Goal: Task Accomplishment & Management: Use online tool/utility

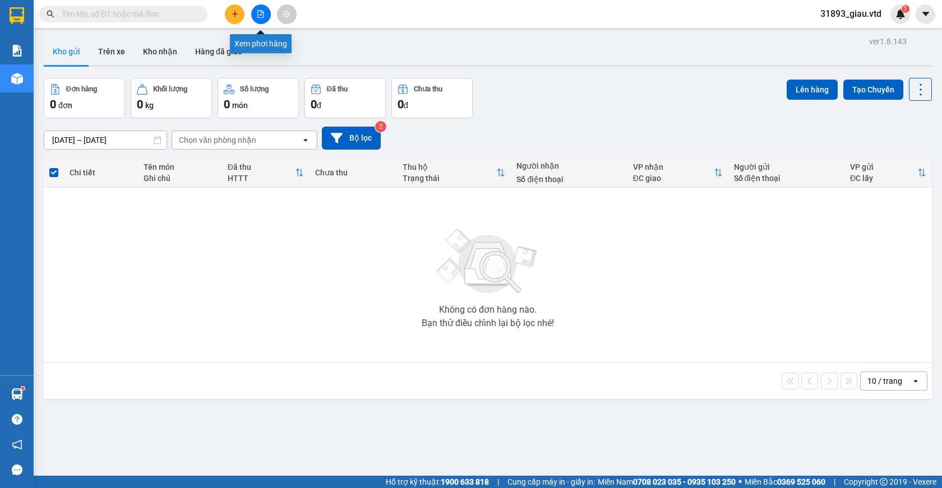
click at [259, 17] on icon "file-add" at bounding box center [261, 14] width 6 height 8
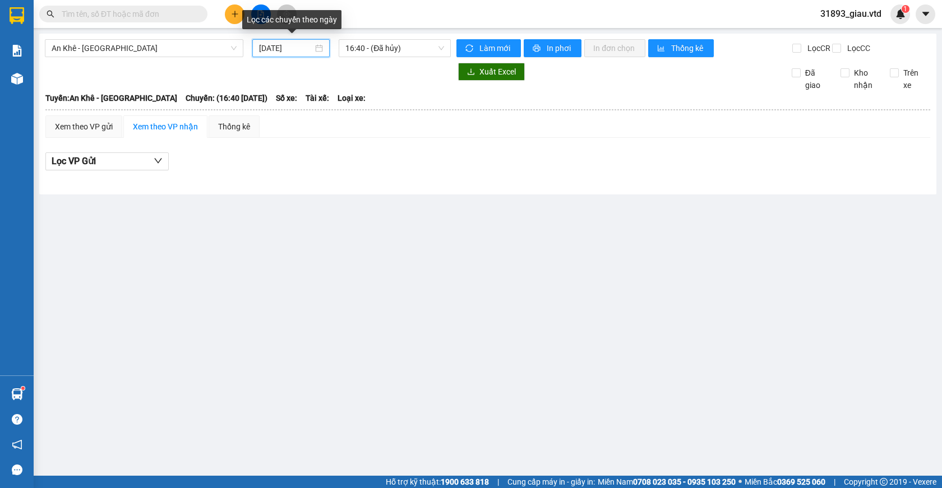
click at [277, 51] on input "[DATE]" at bounding box center [286, 48] width 54 height 12
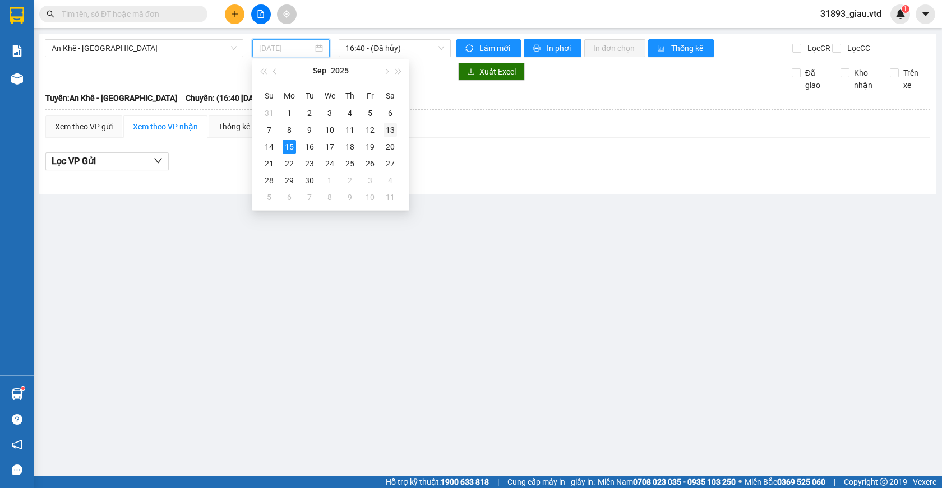
click at [391, 129] on div "13" at bounding box center [389, 129] width 13 height 13
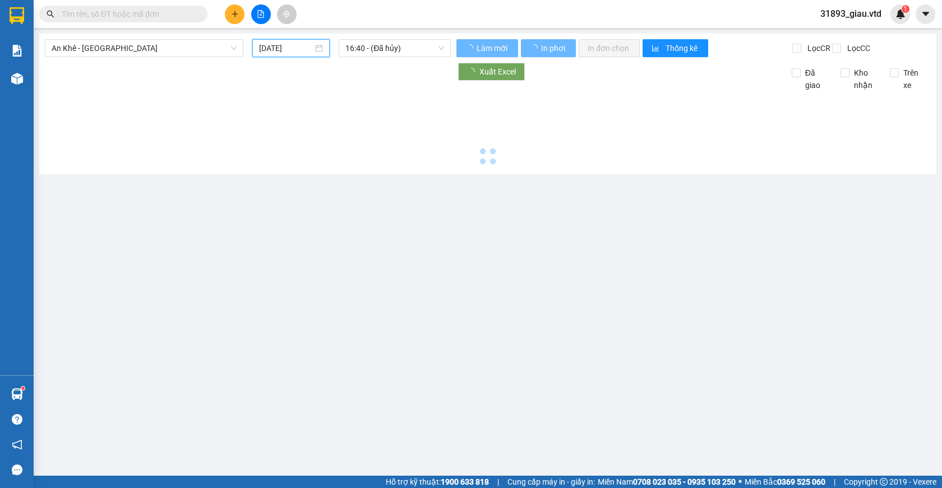
type input "[DATE]"
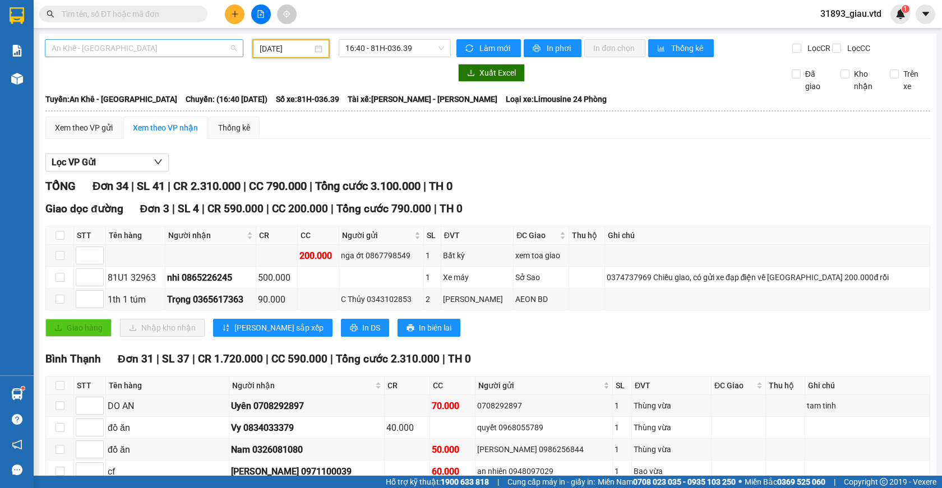
click at [102, 49] on span "An Khê - [GEOGRAPHIC_DATA]" at bounding box center [144, 48] width 185 height 17
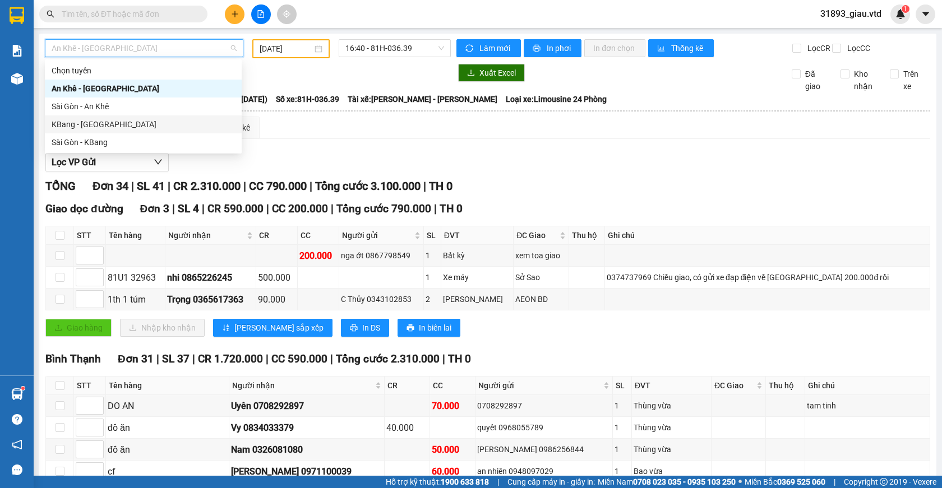
click at [79, 123] on div "KBang - [GEOGRAPHIC_DATA]" at bounding box center [143, 124] width 183 height 12
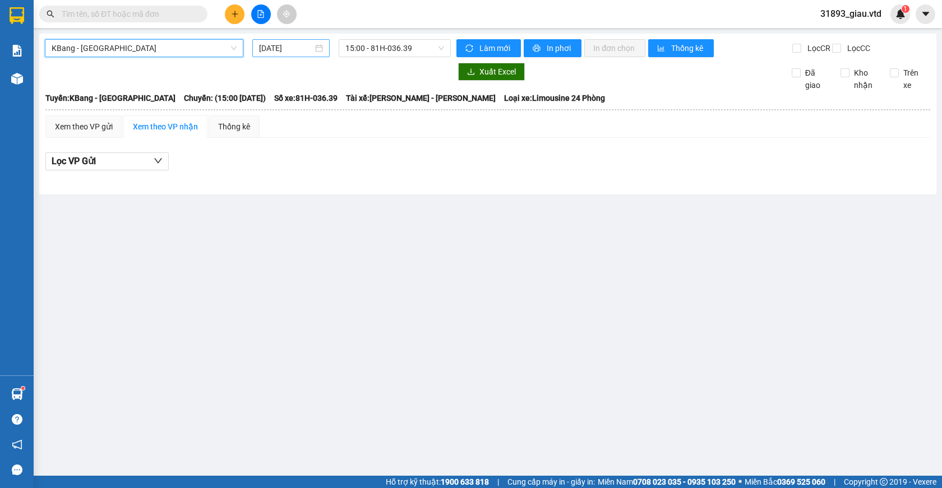
click at [279, 49] on input "[DATE]" at bounding box center [286, 48] width 54 height 12
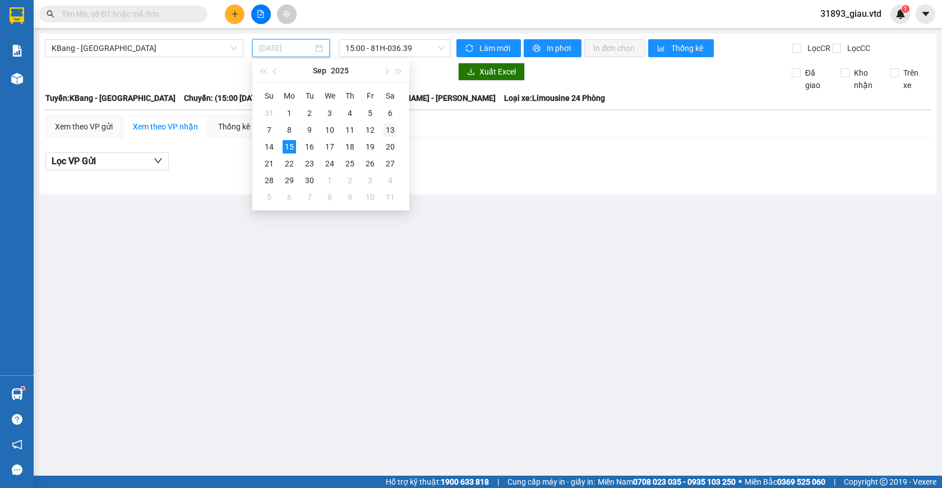
click at [386, 127] on div "13" at bounding box center [389, 129] width 13 height 13
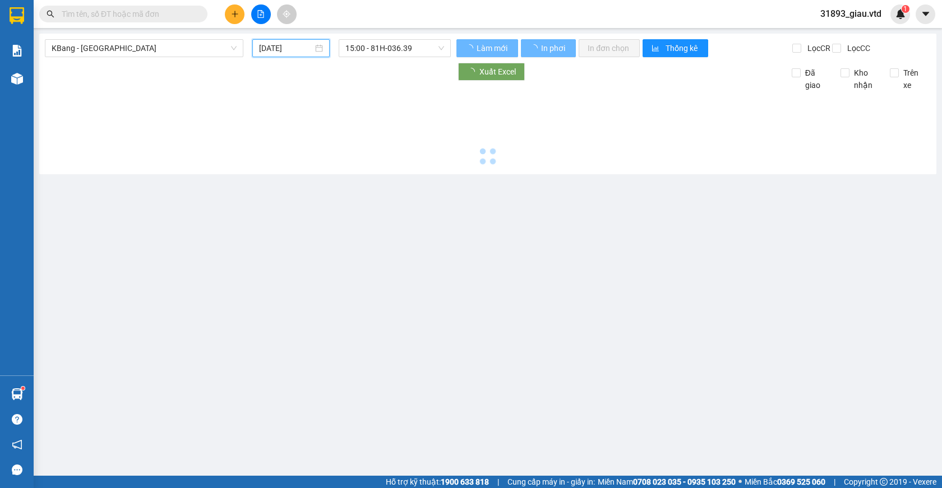
type input "[DATE]"
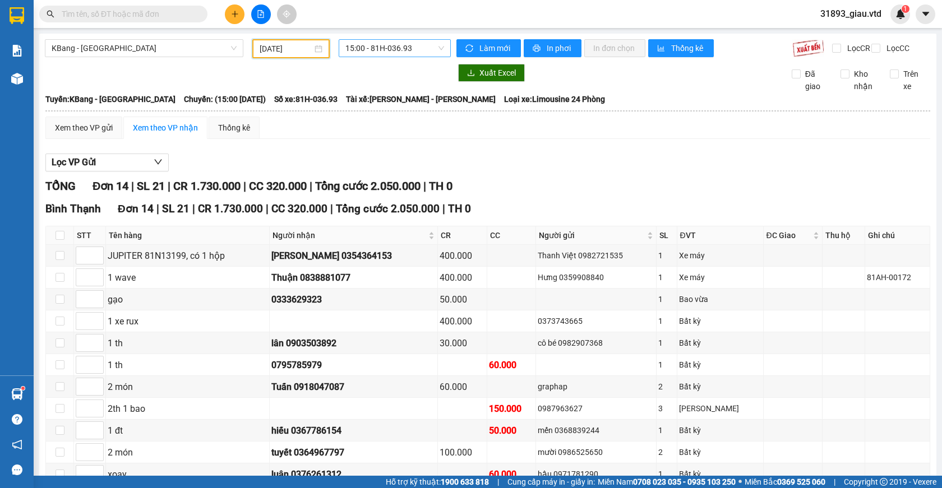
click at [378, 48] on span "15:00 - 81H-036.93" at bounding box center [394, 48] width 99 height 17
click at [401, 107] on div "15:30 - 81H-036.35" at bounding box center [386, 106] width 87 height 12
